Goal: Complete application form: Complete application form

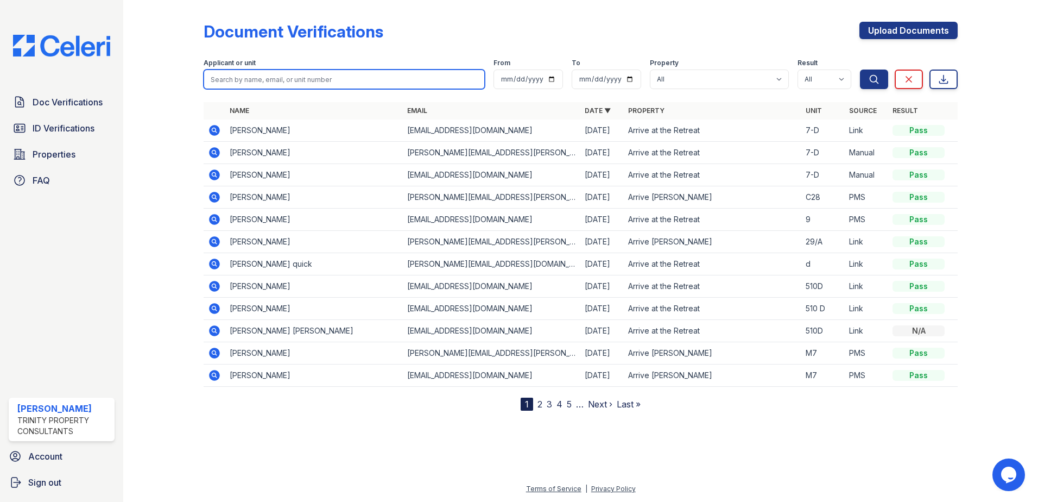
click at [236, 78] on input "search" at bounding box center [344, 80] width 281 height 20
type input "Timothy"
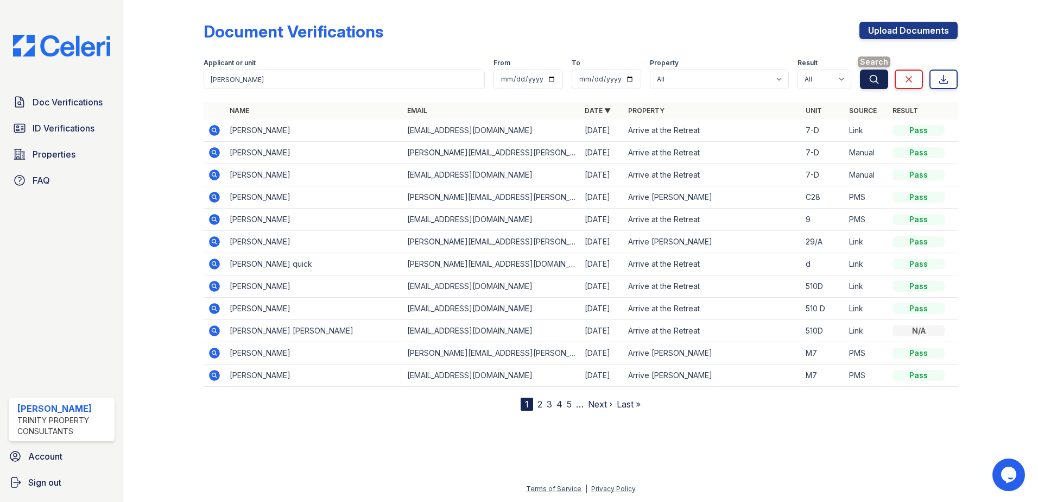
click at [871, 80] on icon "submit" at bounding box center [875, 79] width 8 height 8
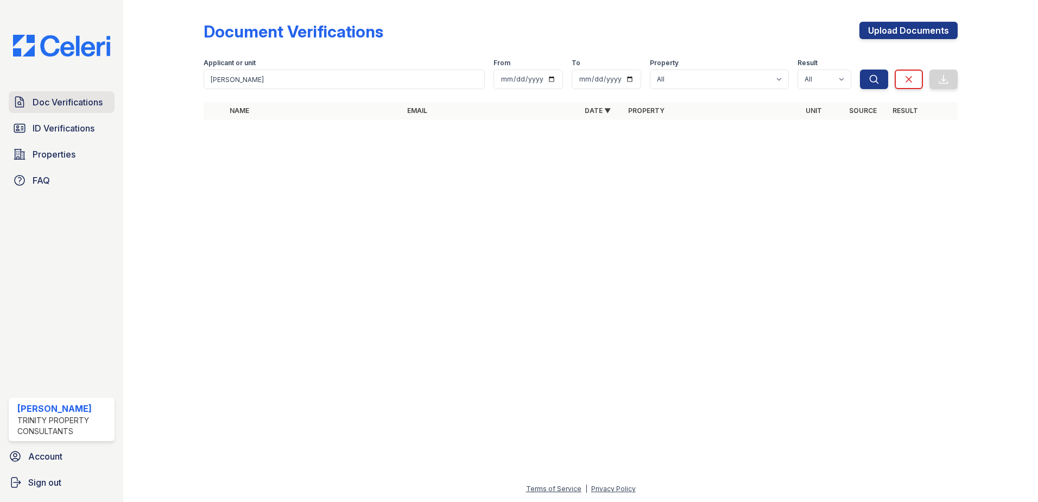
click at [69, 102] on span "Doc Verifications" at bounding box center [68, 102] width 70 height 13
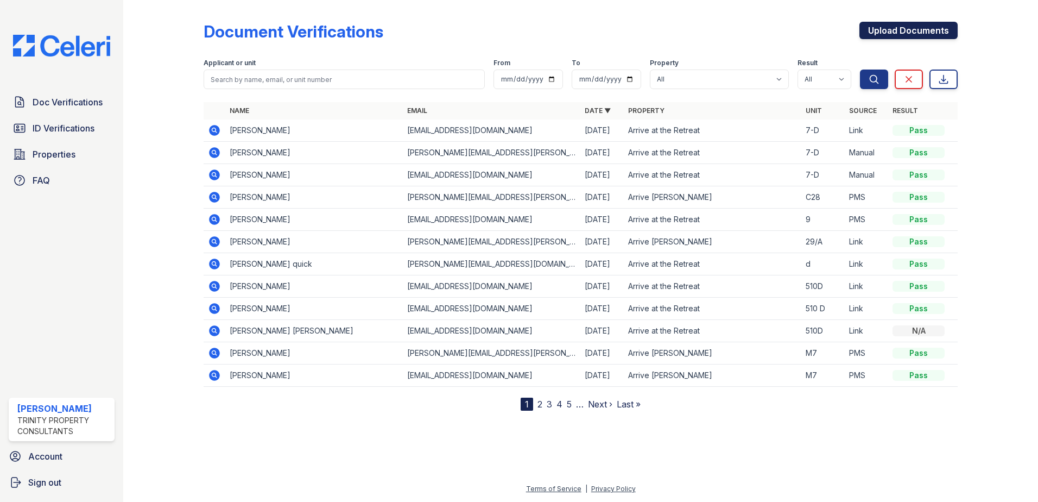
click at [892, 30] on link "Upload Documents" at bounding box center [909, 30] width 98 height 17
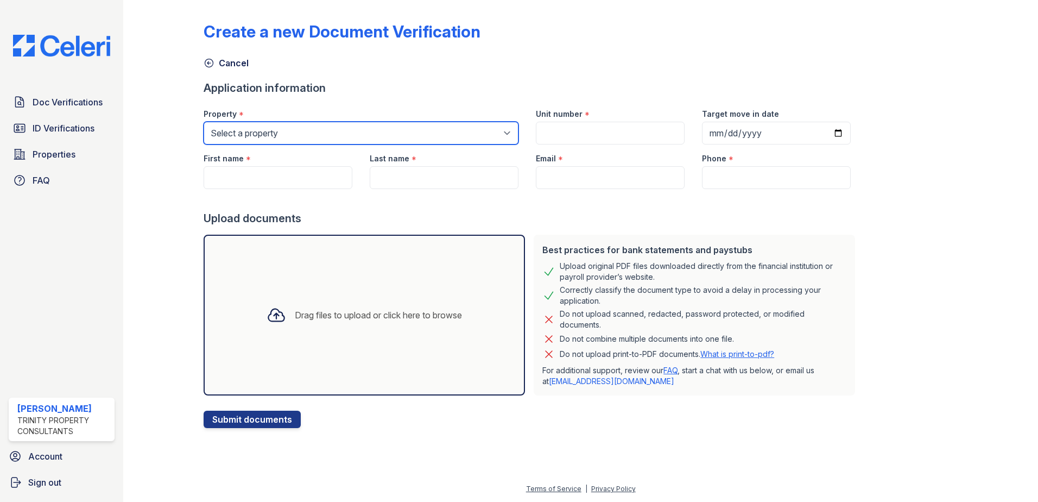
click at [301, 135] on select "Select a property Arrive at the Retreat Arrive Laurie Lane" at bounding box center [361, 133] width 315 height 23
select select "545"
click at [204, 122] on select "Select a property Arrive at the Retreat Arrive Laurie Lane" at bounding box center [361, 133] width 315 height 23
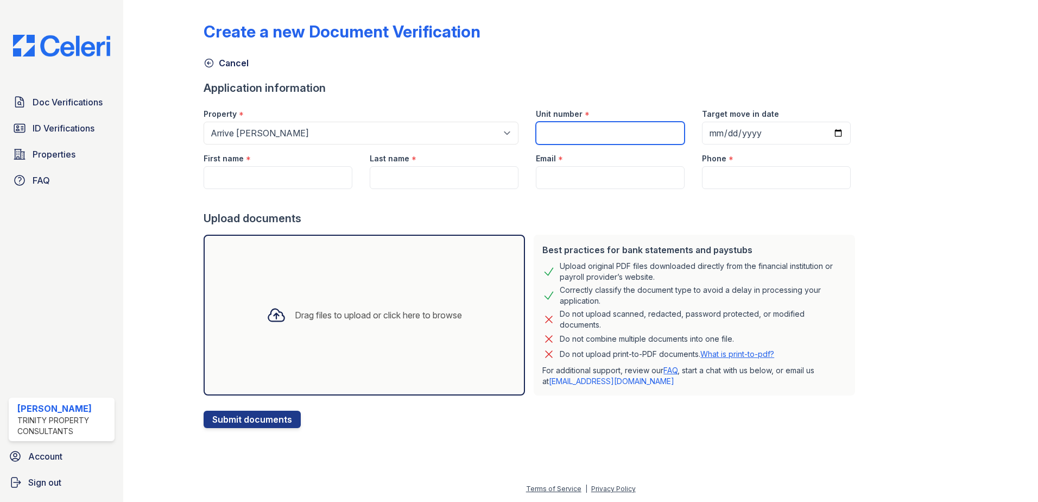
click at [579, 133] on input "Unit number" at bounding box center [610, 133] width 149 height 23
type input "CB-12"
click at [264, 174] on input "First name" at bounding box center [278, 177] width 149 height 23
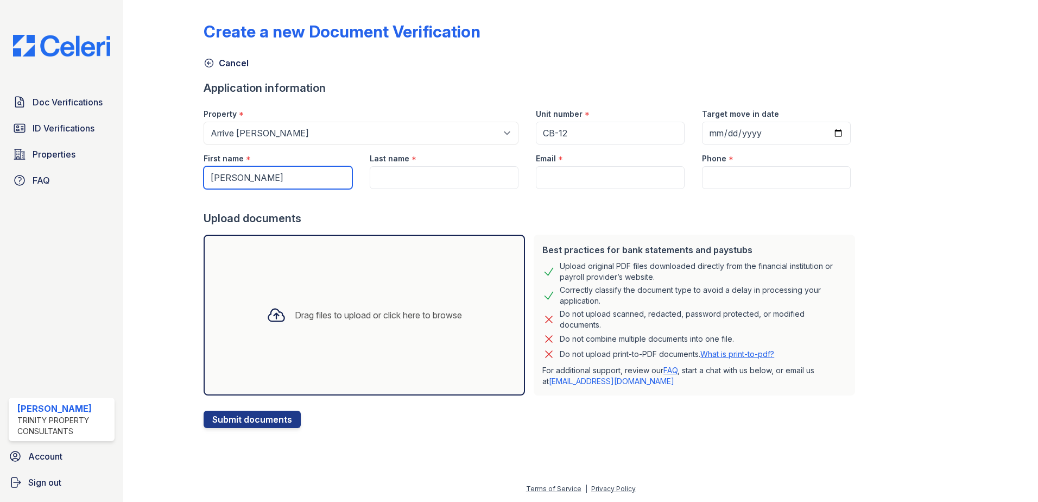
type input "[PERSON_NAME]"
click at [400, 175] on input "Last name" at bounding box center [444, 177] width 149 height 23
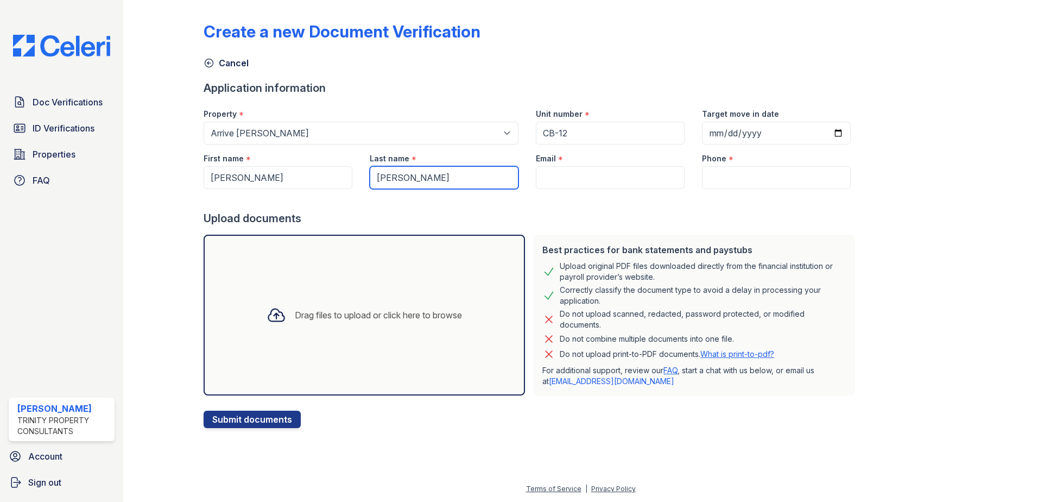
type input "Wancewicz"
click at [557, 174] on input "Email" at bounding box center [610, 177] width 149 height 23
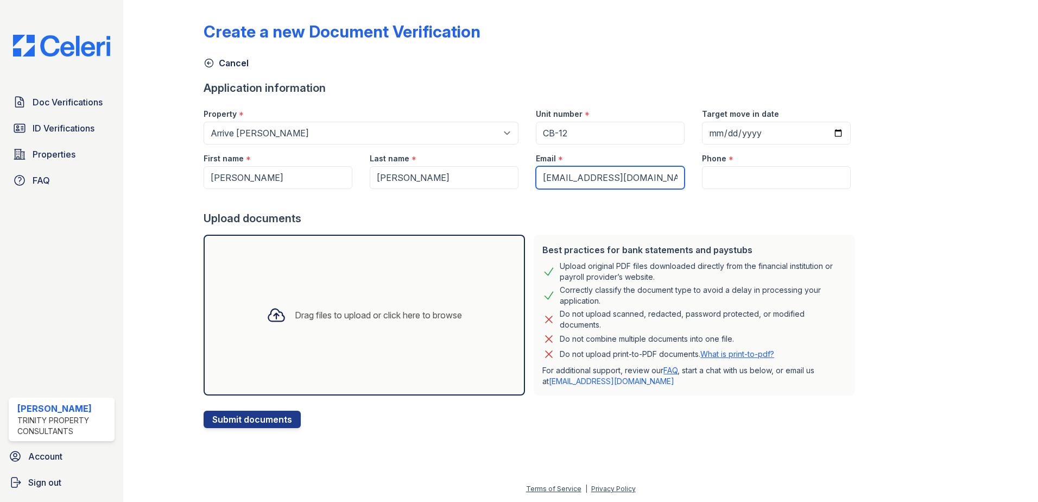
type input "div2wtforce123@aol.com"
click at [728, 180] on input "Phone" at bounding box center [776, 177] width 149 height 23
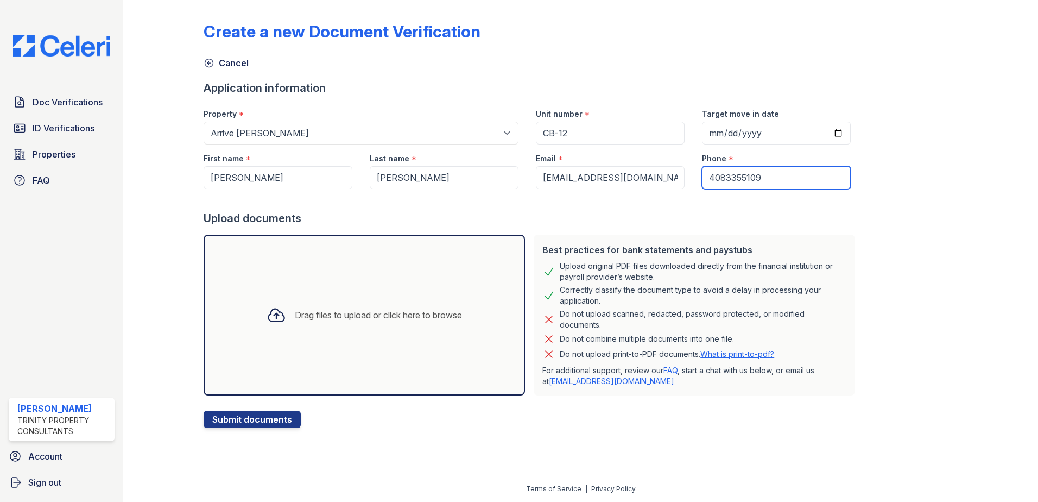
type input "4083355109"
click at [485, 424] on form "Application information Property * Select a property Arrive at the Retreat Arri…" at bounding box center [532, 254] width 656 height 348
click at [269, 313] on icon at bounding box center [277, 315] width 16 height 12
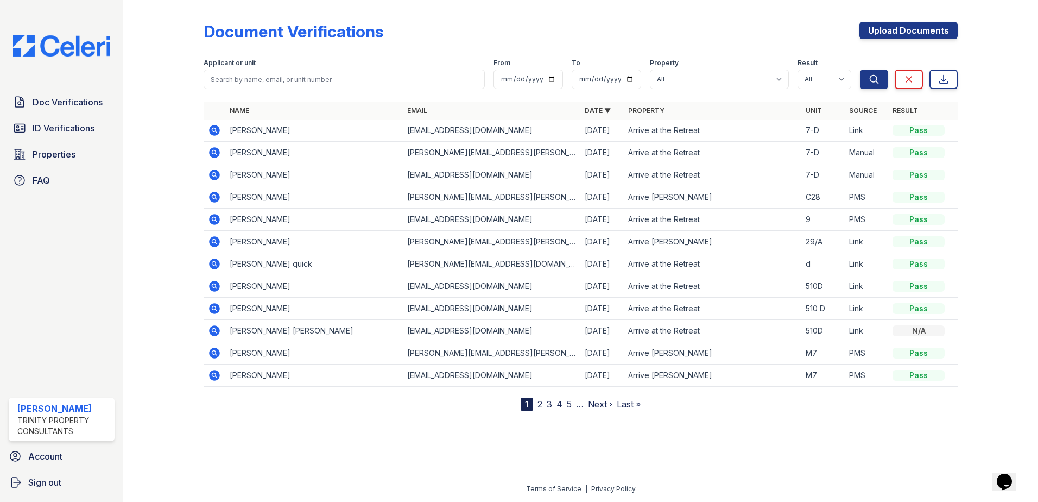
drag, startPoint x: 730, startPoint y: 0, endPoint x: 537, endPoint y: 22, distance: 194.6
click at [537, 22] on div "Document Verifications Upload Documents" at bounding box center [581, 36] width 754 height 28
click at [874, 81] on icon "submit" at bounding box center [874, 79] width 11 height 11
click at [944, 79] on icon at bounding box center [944, 79] width 8 height 8
click at [991, 115] on div at bounding box center [989, 207] width 63 height 406
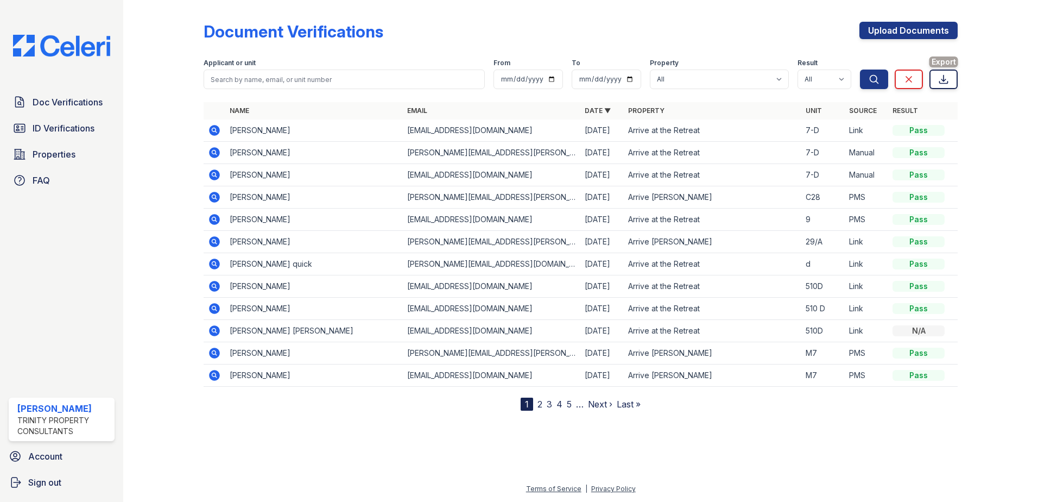
click at [944, 80] on icon at bounding box center [944, 79] width 8 height 8
click at [336, 455] on div at bounding box center [581, 455] width 880 height 54
click at [698, 20] on div "Document Verifications Upload Documents Filter Applicant or unit From To Proper…" at bounding box center [581, 207] width 754 height 406
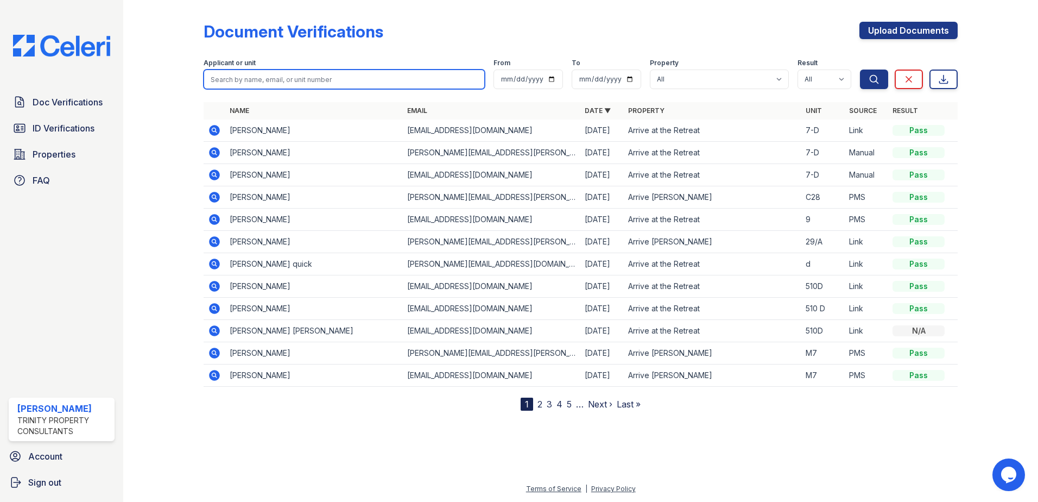
click at [336, 80] on input "search" at bounding box center [344, 80] width 281 height 20
type input "Timothy Wancewicz"
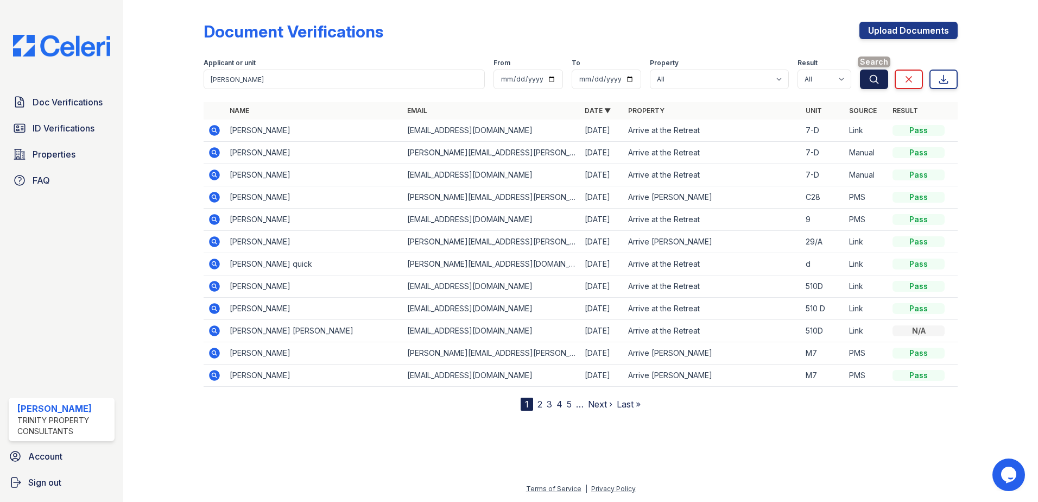
click at [878, 79] on icon "submit" at bounding box center [874, 79] width 11 height 11
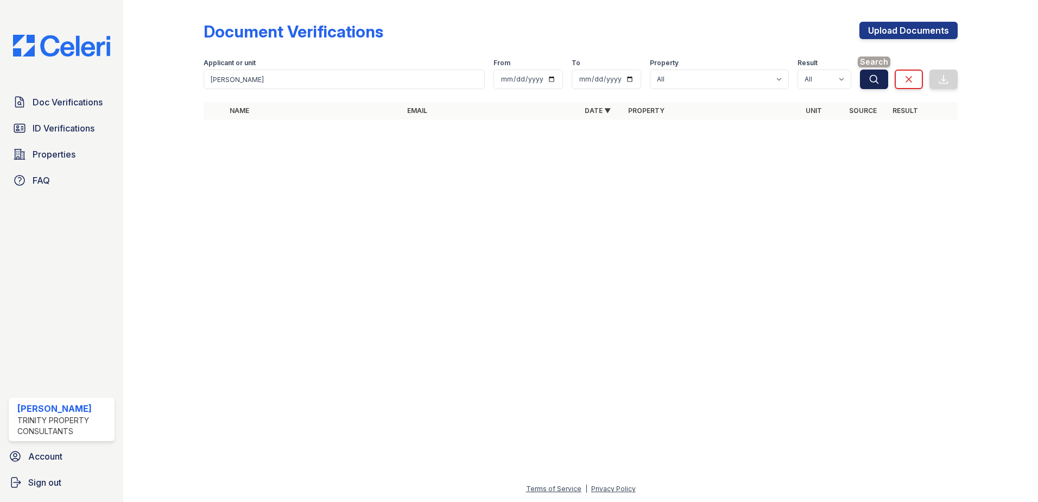
click at [874, 75] on icon "submit" at bounding box center [875, 79] width 8 height 8
